Goal: Task Accomplishment & Management: Understand process/instructions

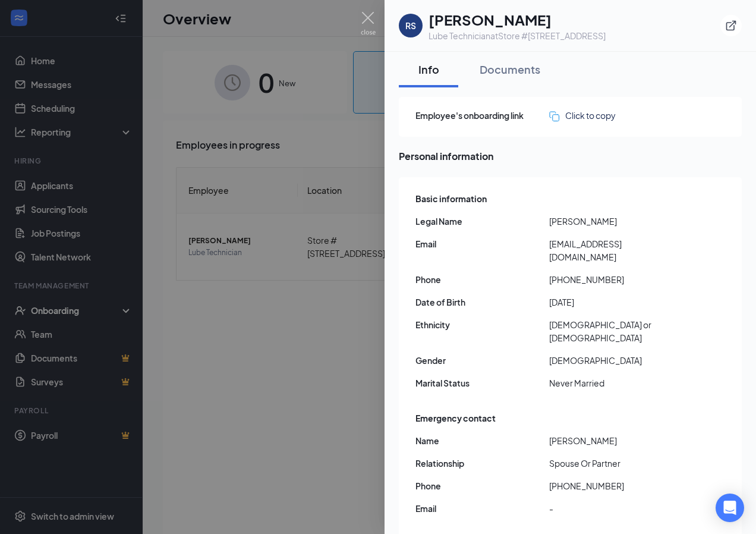
click at [338, 313] on div at bounding box center [378, 267] width 756 height 534
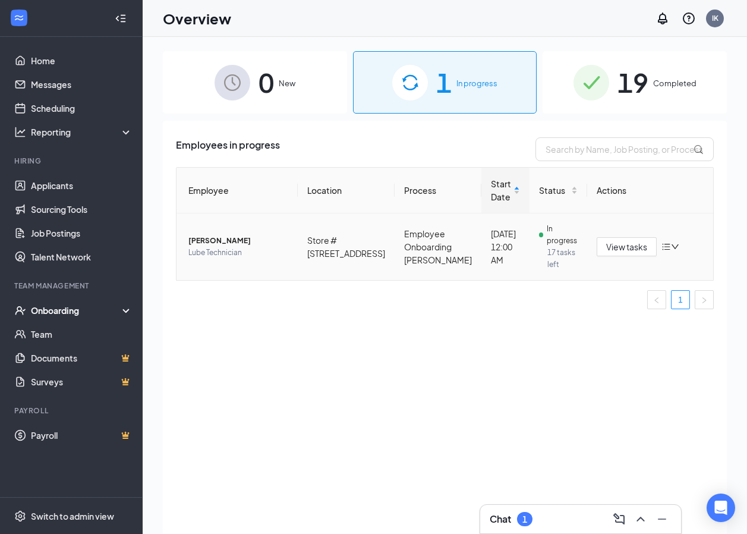
click at [672, 247] on icon "down" at bounding box center [675, 246] width 7 height 5
click at [641, 252] on button "View tasks" at bounding box center [627, 246] width 60 height 19
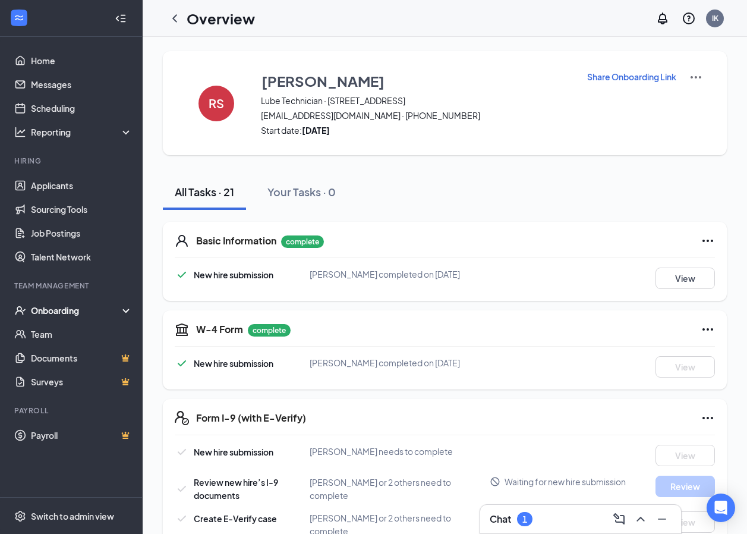
click at [642, 77] on p "Share Onboarding Link" at bounding box center [631, 77] width 89 height 12
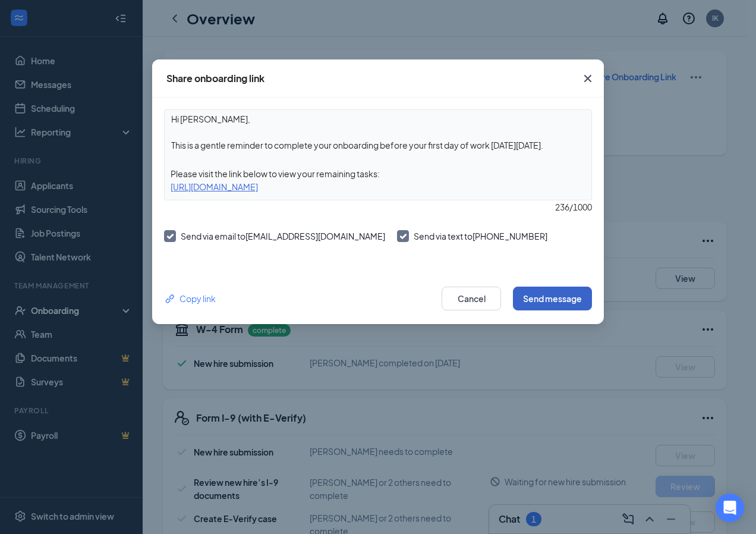
click at [568, 296] on button "Send message" at bounding box center [552, 298] width 79 height 24
